Goal: Information Seeking & Learning: Understand process/instructions

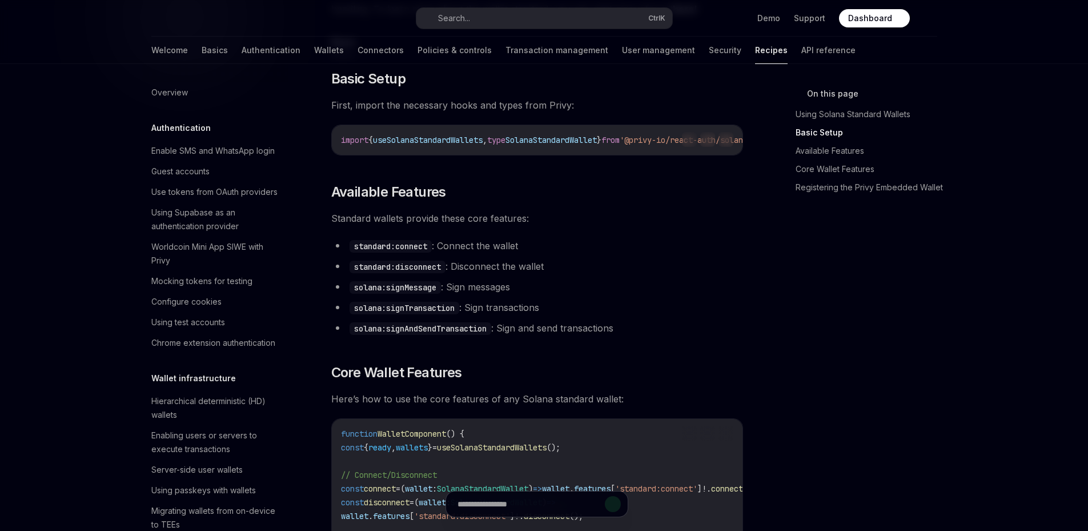
scroll to position [1806, 0]
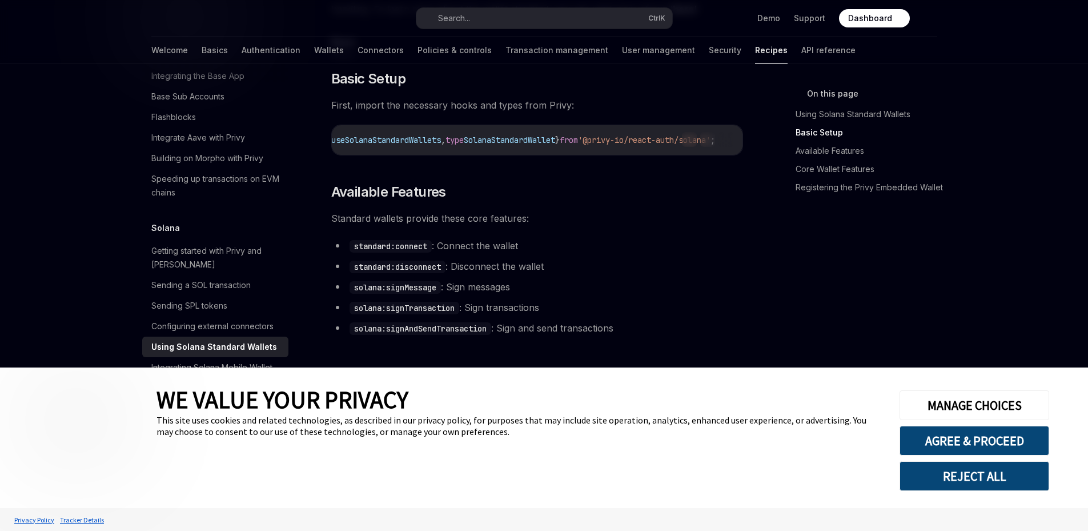
type textarea "*"
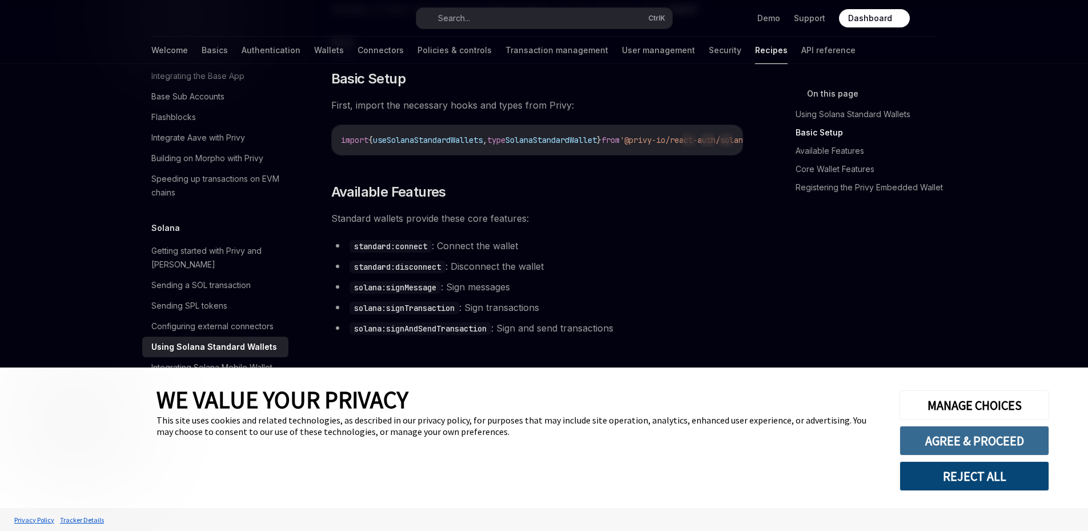
click at [955, 443] on button "AGREE & PROCEED" at bounding box center [975, 441] width 150 height 30
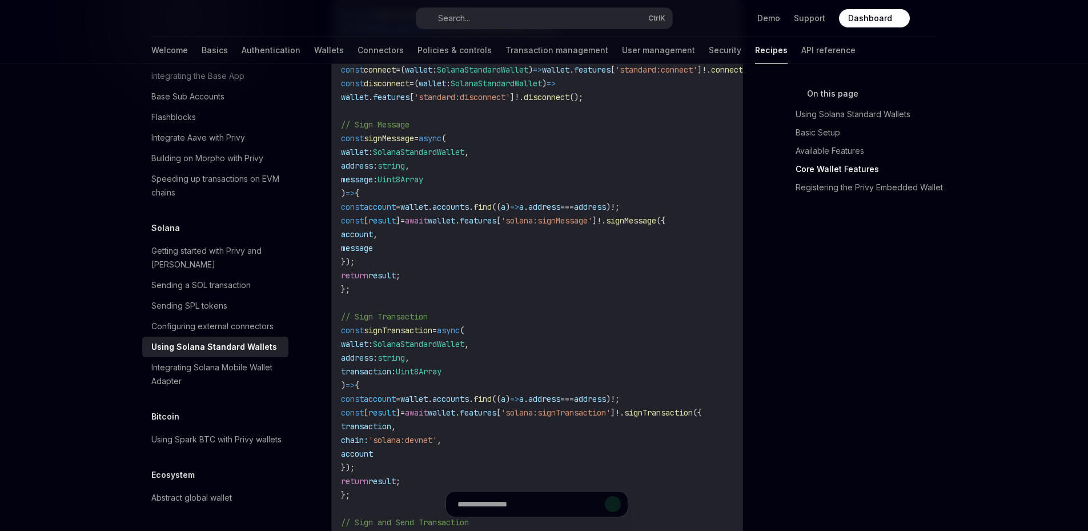
scroll to position [590, 0]
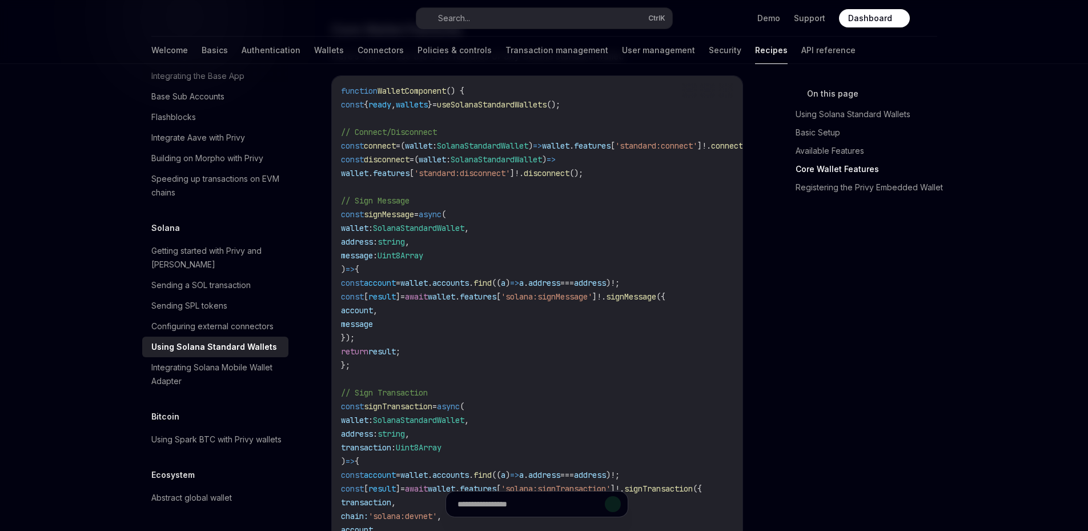
click at [514, 109] on span "useSolanaStandardWallets" at bounding box center [492, 104] width 110 height 10
copy span "useSolanaStandardWallets"
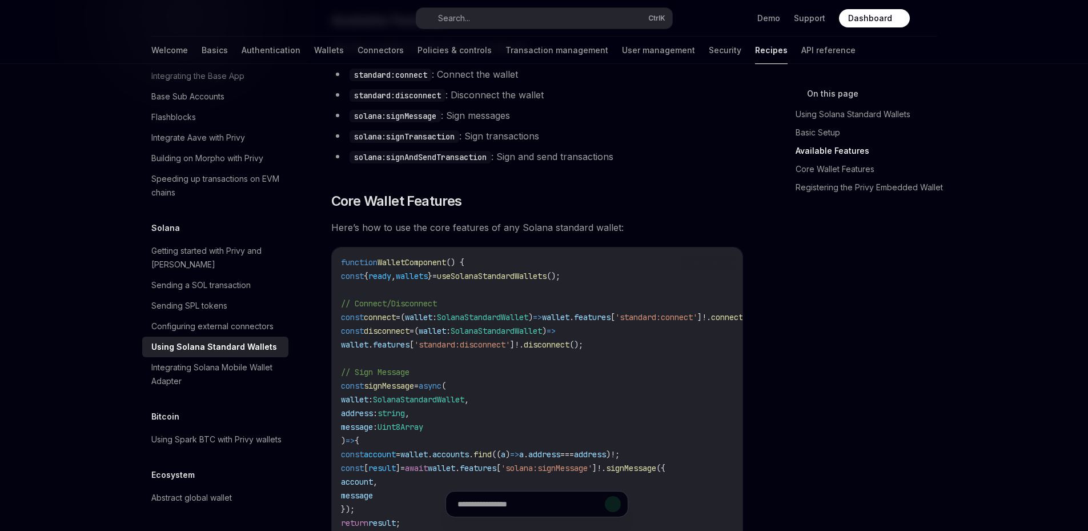
scroll to position [438, 0]
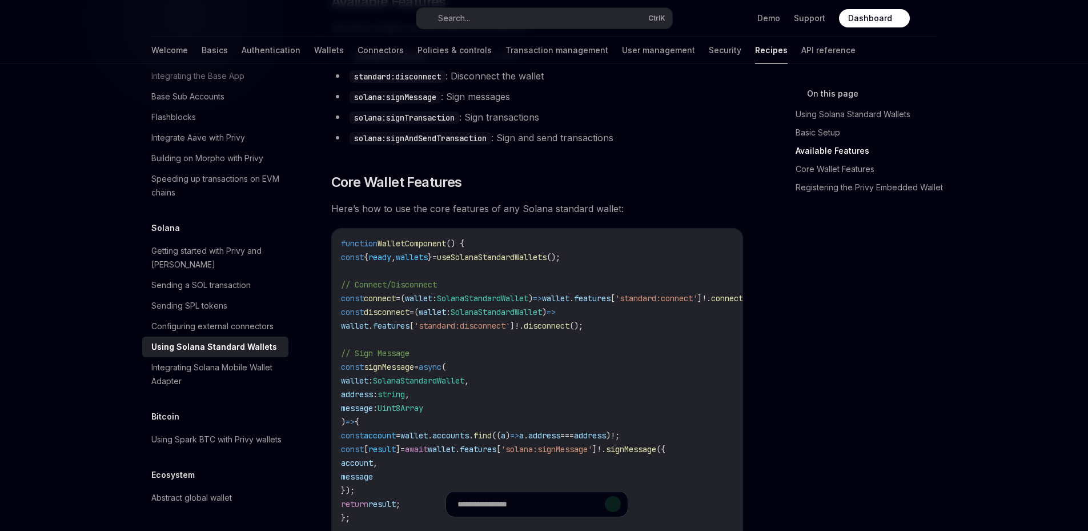
click at [512, 260] on span "useSolanaStandardWallets" at bounding box center [492, 257] width 110 height 10
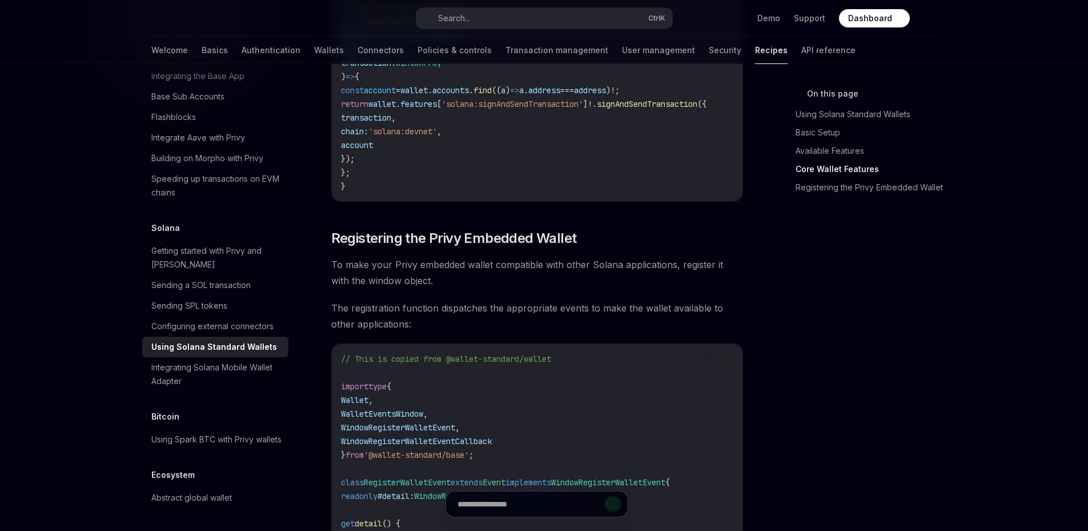
scroll to position [1276, 0]
